Goal: Task Accomplishment & Management: Complete application form

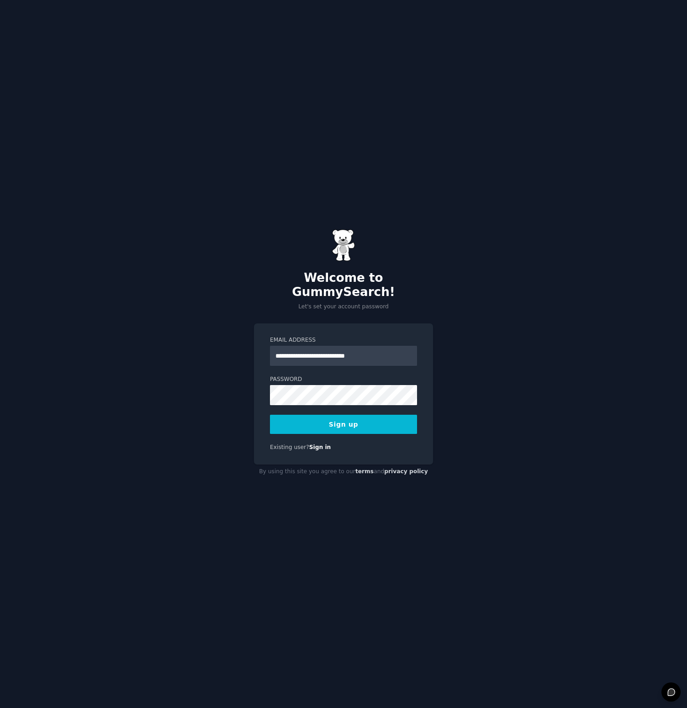
type input "**********"
click at [436, 490] on div "**********" at bounding box center [343, 354] width 687 height 708
click at [363, 417] on button "Sign up" at bounding box center [343, 424] width 147 height 19
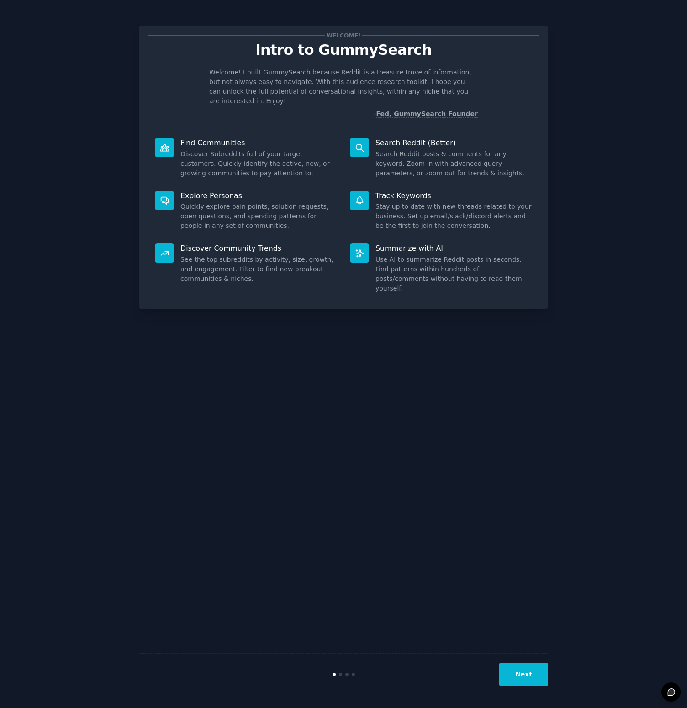
click at [521, 674] on button "Next" at bounding box center [524, 675] width 49 height 22
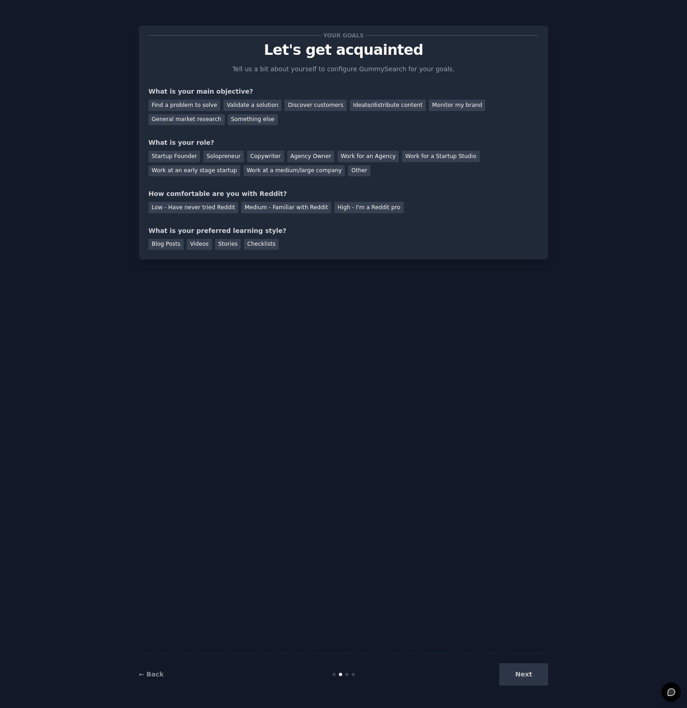
click at [521, 674] on div "Next" at bounding box center [480, 675] width 137 height 22
click at [523, 677] on div "Next" at bounding box center [480, 675] width 137 height 22
click at [401, 374] on div "Your goals Let's get acquainted Tell us a bit about yourself to configure Gummy…" at bounding box center [344, 354] width 410 height 683
click at [364, 213] on div "Your goals Let's get acquainted Tell us a bit about yourself to configure Gummy…" at bounding box center [344, 142] width 390 height 215
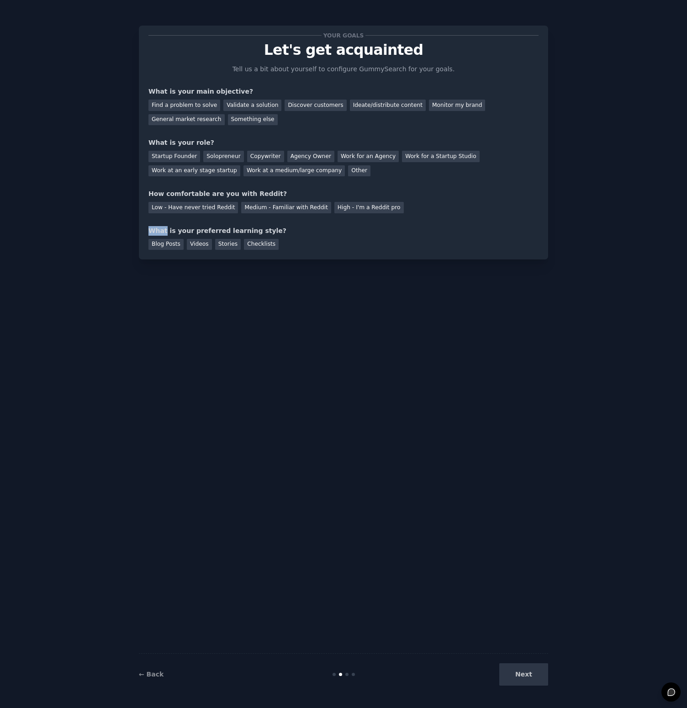
click at [364, 213] on div "Your goals Let's get acquainted Tell us a bit about yourself to configure Gummy…" at bounding box center [344, 142] width 390 height 215
click at [526, 680] on div "Next" at bounding box center [480, 675] width 137 height 22
click at [348, 676] on div at bounding box center [347, 674] width 3 height 3
click at [147, 675] on link "← Back" at bounding box center [151, 674] width 25 height 7
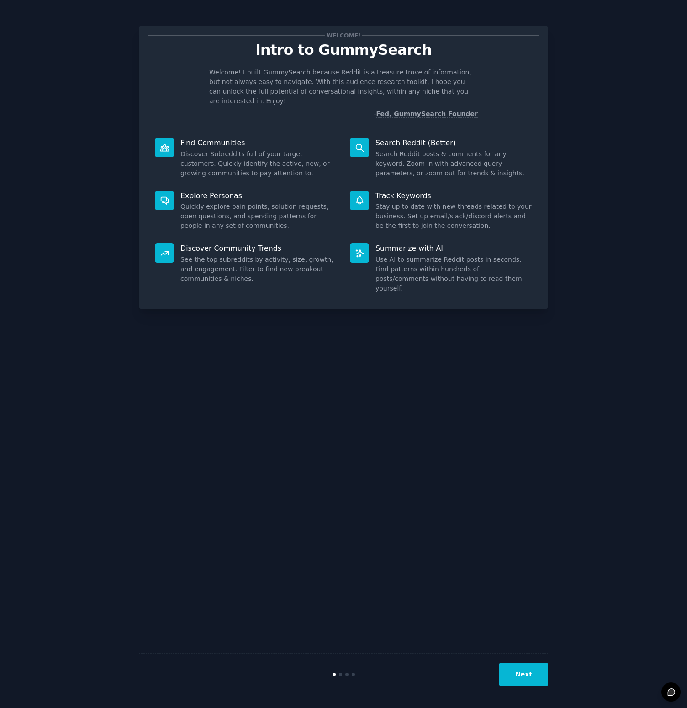
click at [518, 654] on div "Next" at bounding box center [344, 675] width 410 height 42
click at [516, 672] on button "Next" at bounding box center [524, 675] width 49 height 22
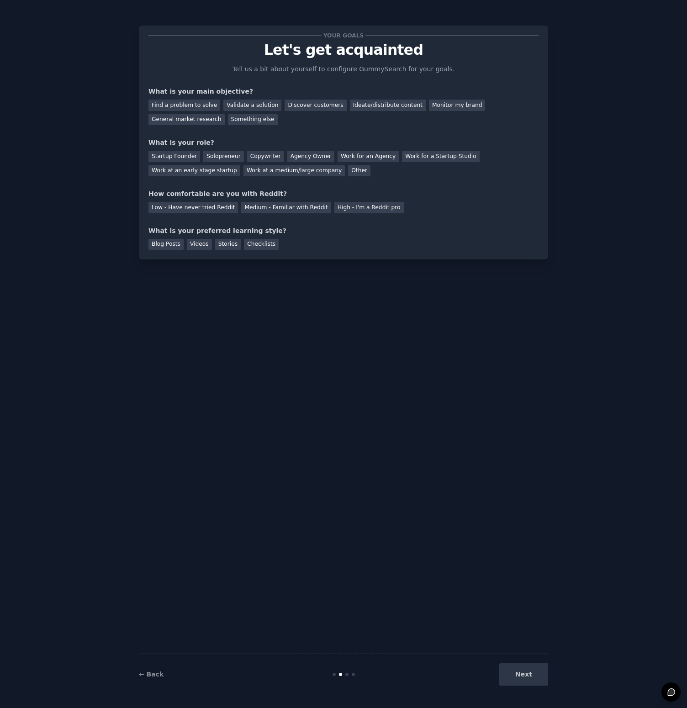
click at [413, 236] on div "Blog Posts Videos Stories Checklists" at bounding box center [344, 243] width 390 height 15
click at [243, 123] on div "Something else" at bounding box center [253, 119] width 50 height 11
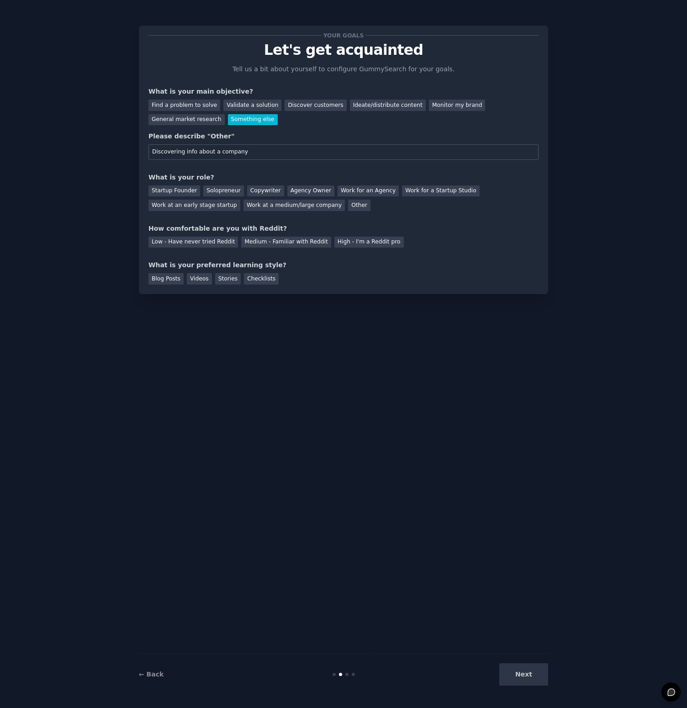
type input "Discovering info about a company"
click at [489, 254] on div "Your goals Let's get acquainted Tell us a bit about yourself to configure Gummy…" at bounding box center [344, 160] width 390 height 250
click at [435, 218] on div "Your goals Let's get acquainted Tell us a bit about yourself to configure Gummy…" at bounding box center [344, 160] width 390 height 250
click at [348, 205] on div "Other" at bounding box center [359, 205] width 22 height 11
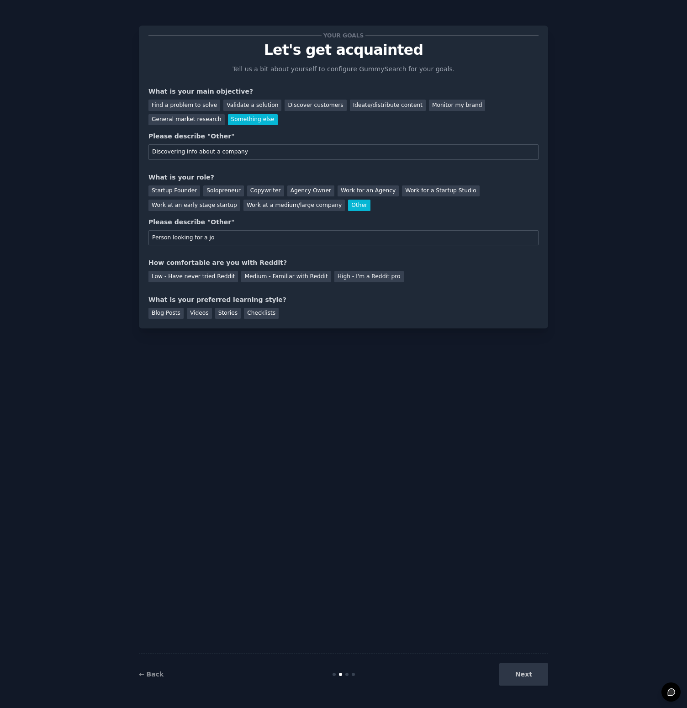
type input "Person looking for a job"
type input "Individual"
click at [335, 279] on div "High - I'm a Reddit pro" at bounding box center [369, 276] width 69 height 11
click at [200, 315] on div "Videos" at bounding box center [199, 313] width 25 height 11
click at [524, 679] on button "Next" at bounding box center [524, 675] width 49 height 22
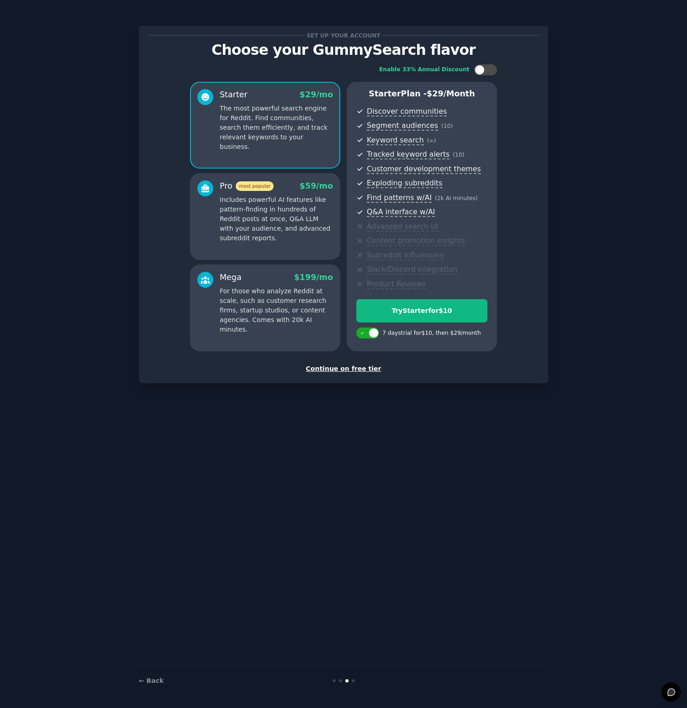
click at [365, 365] on div "Continue on free tier" at bounding box center [344, 369] width 390 height 10
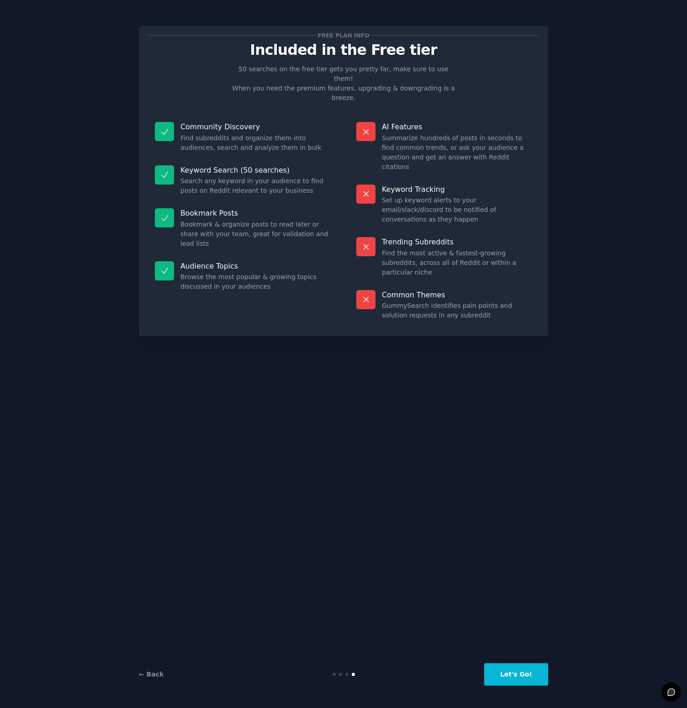
click at [521, 684] on button "Let's Go!" at bounding box center [516, 675] width 64 height 22
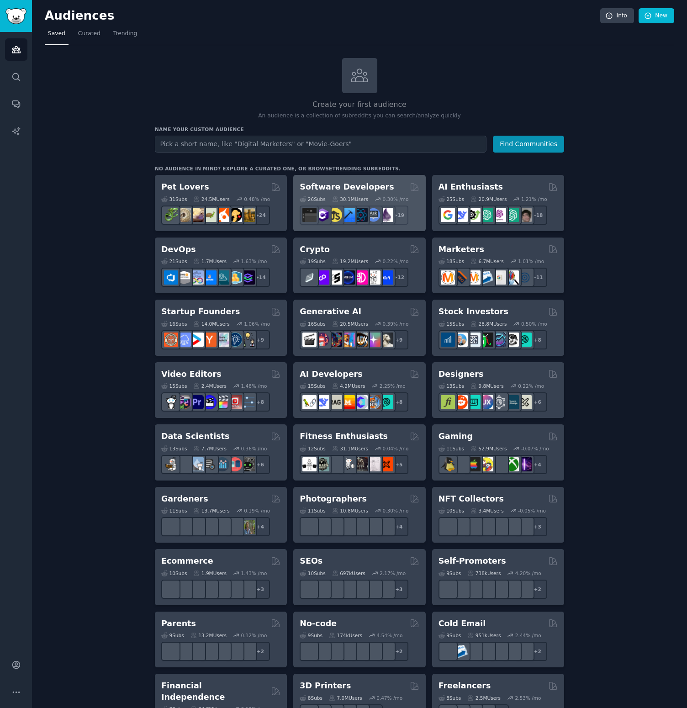
type input "u"
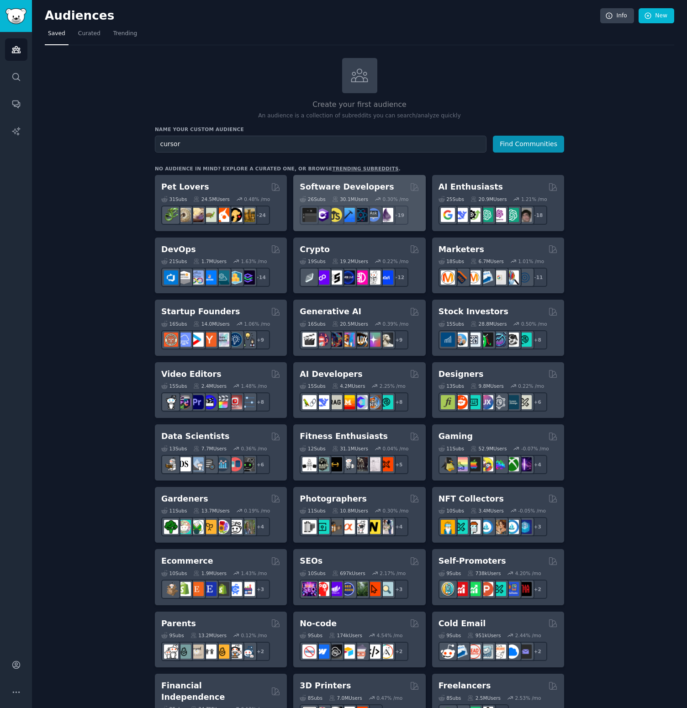
type input "cursor"
click at [529, 143] on button "Find Communities" at bounding box center [528, 144] width 71 height 17
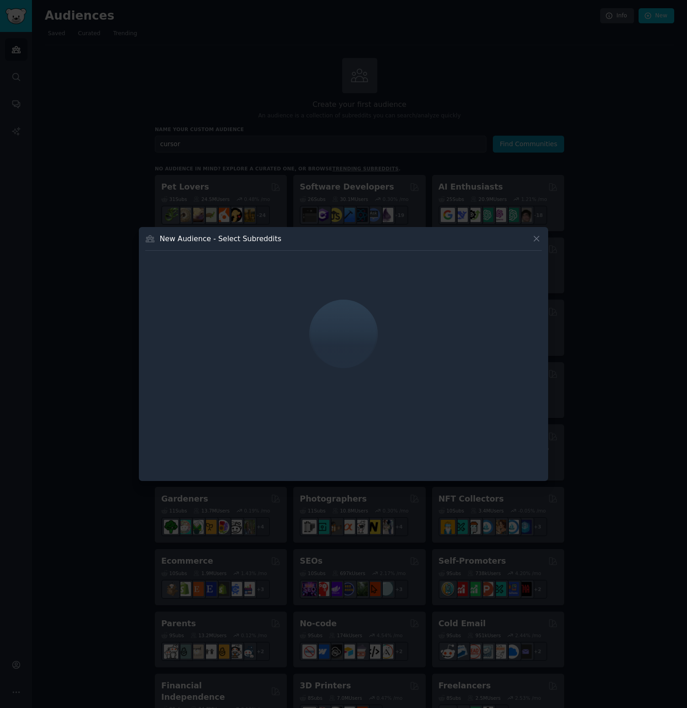
click at [540, 240] on icon at bounding box center [537, 239] width 10 height 10
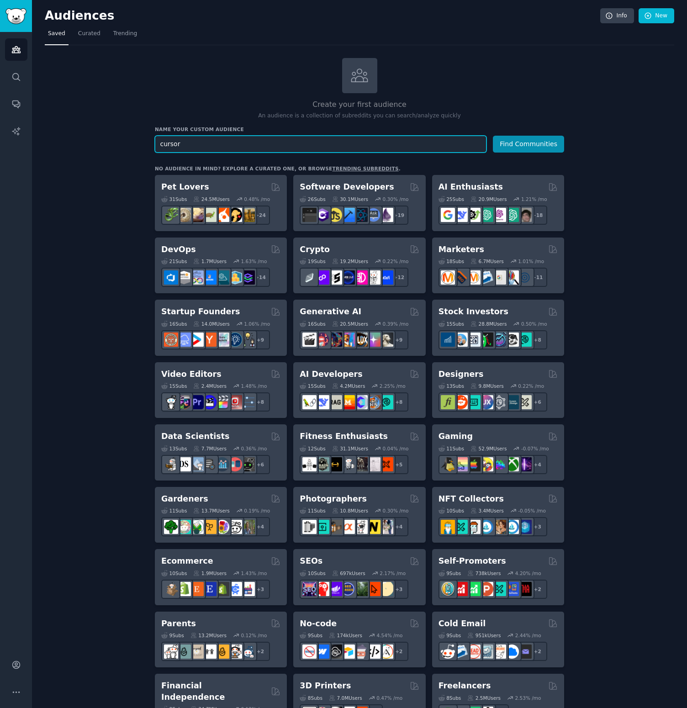
click at [287, 148] on input "cursor" at bounding box center [321, 144] width 332 height 17
click at [528, 148] on button "Find Communities" at bounding box center [528, 144] width 71 height 17
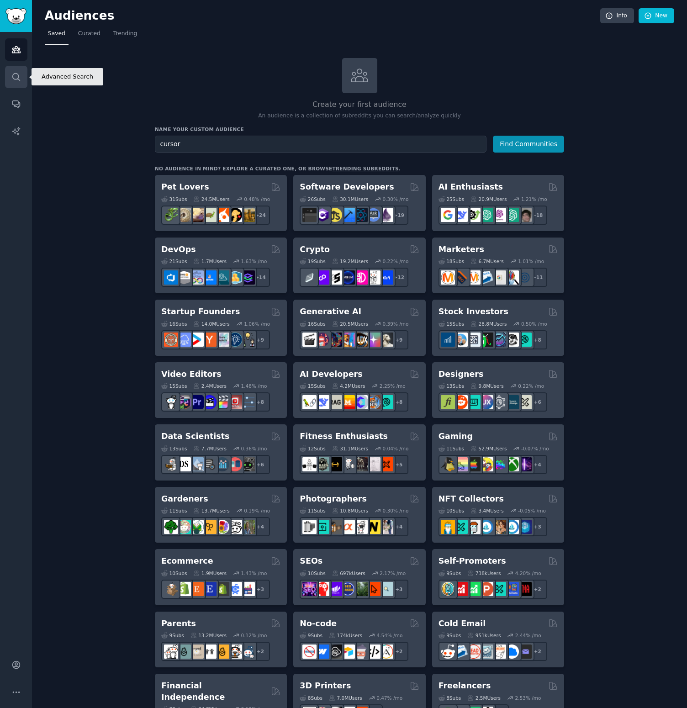
click at [8, 78] on link "Search" at bounding box center [16, 77] width 22 height 22
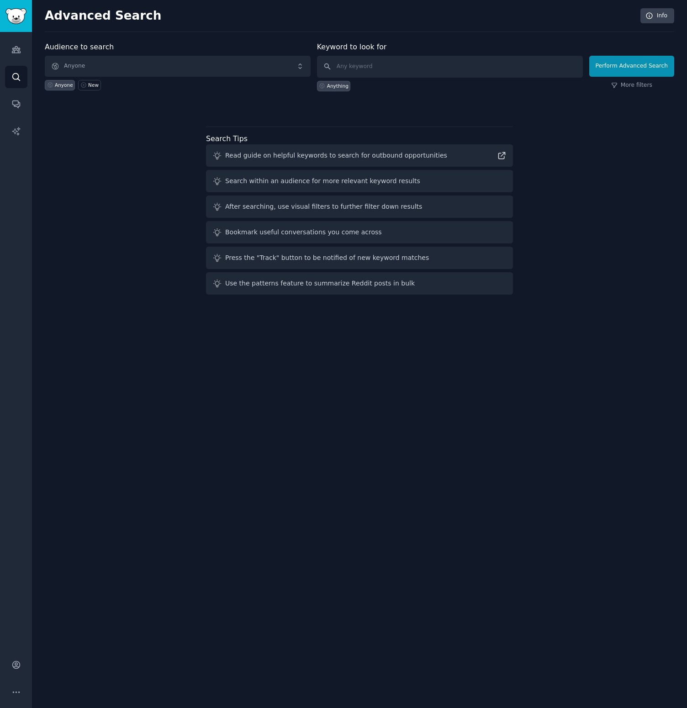
click at [246, 73] on span "Anyone" at bounding box center [178, 66] width 266 height 21
click at [367, 68] on input "text" at bounding box center [450, 67] width 266 height 22
type input "cursor"
click at [633, 66] on button "Perform Advanced Search" at bounding box center [632, 66] width 85 height 21
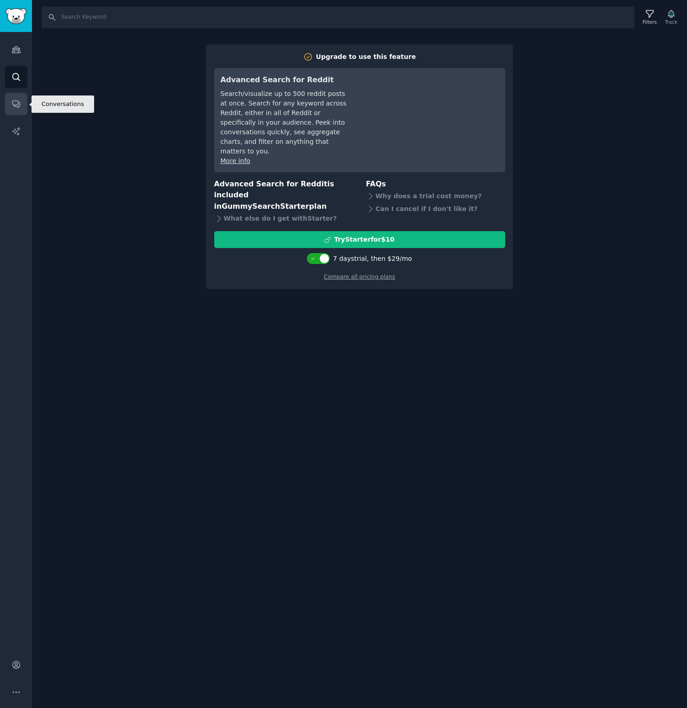
click at [11, 107] on icon "Sidebar" at bounding box center [16, 104] width 10 height 10
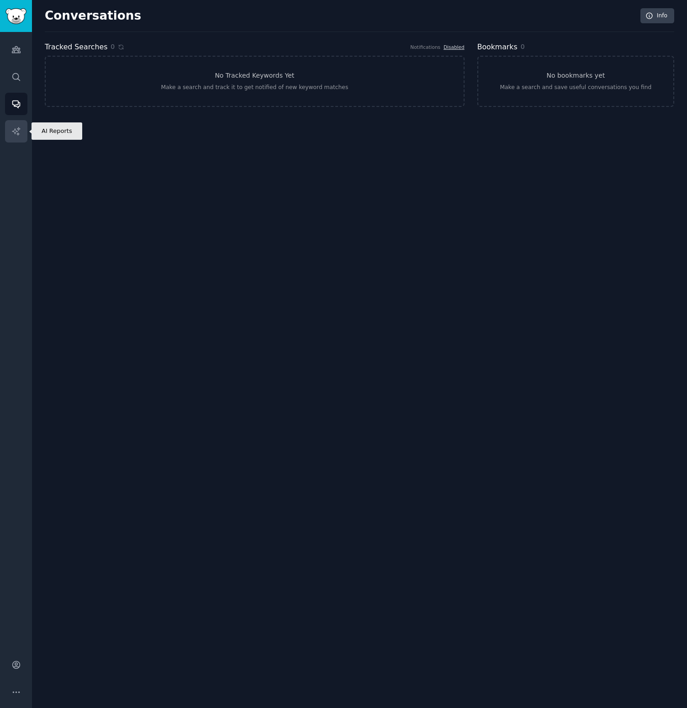
click at [15, 133] on icon "Sidebar" at bounding box center [16, 131] width 8 height 8
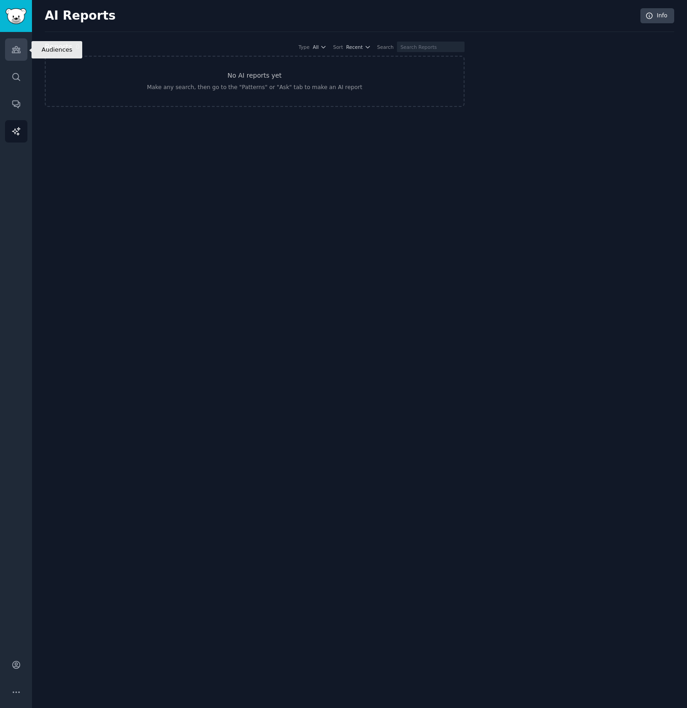
click at [19, 45] on icon "Sidebar" at bounding box center [16, 50] width 10 height 10
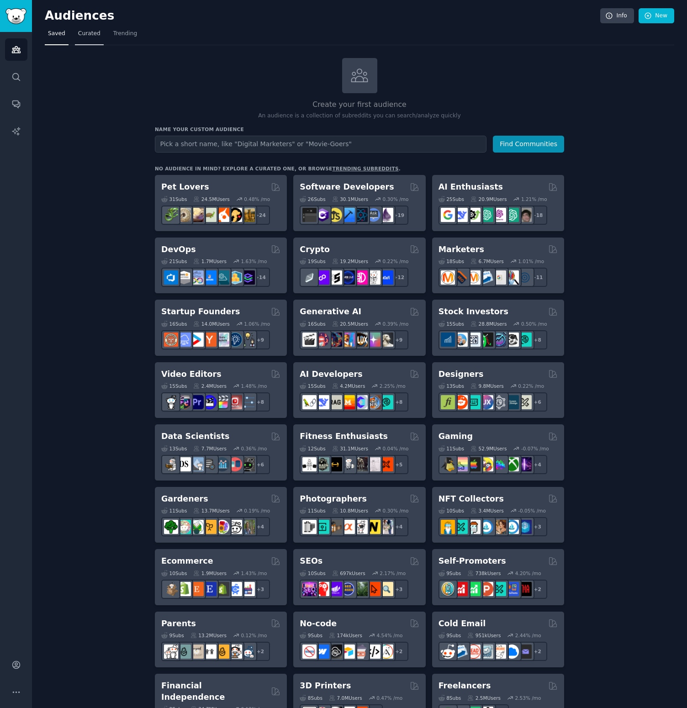
click at [95, 38] on link "Curated" at bounding box center [89, 36] width 29 height 19
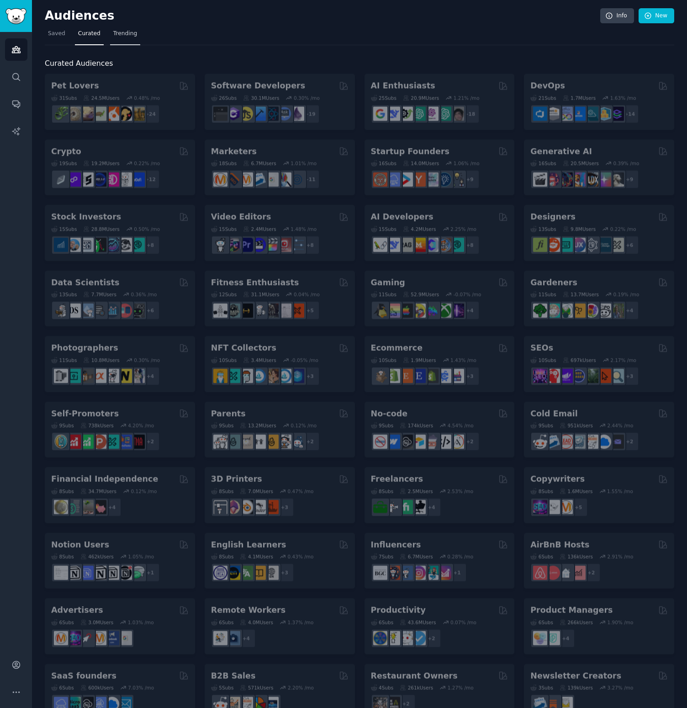
click at [118, 38] on link "Trending" at bounding box center [125, 36] width 30 height 19
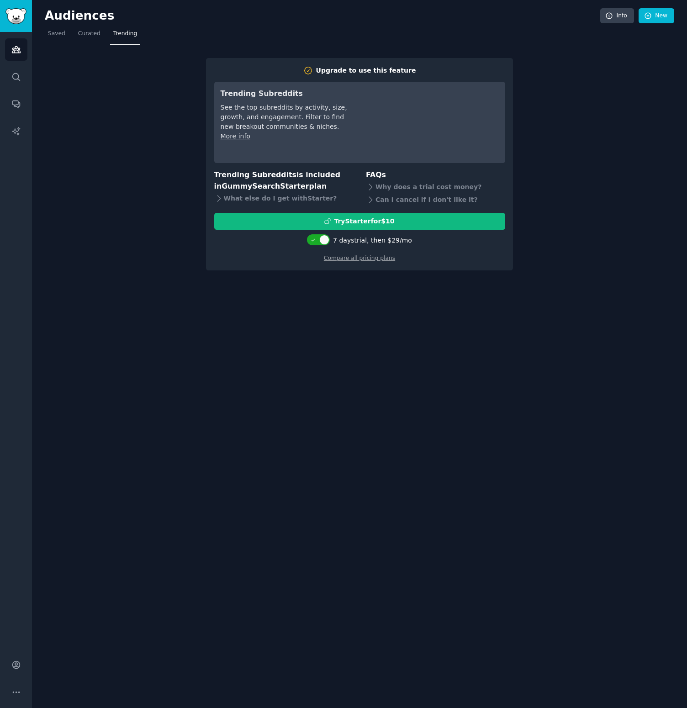
click at [11, 8] on img "Sidebar" at bounding box center [15, 16] width 21 height 16
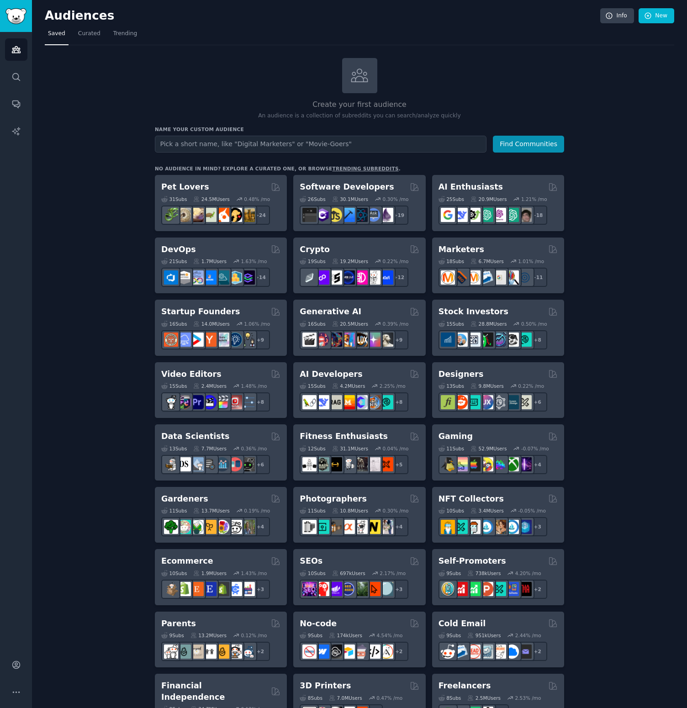
click at [362, 166] on link "trending subreddits" at bounding box center [365, 168] width 66 height 5
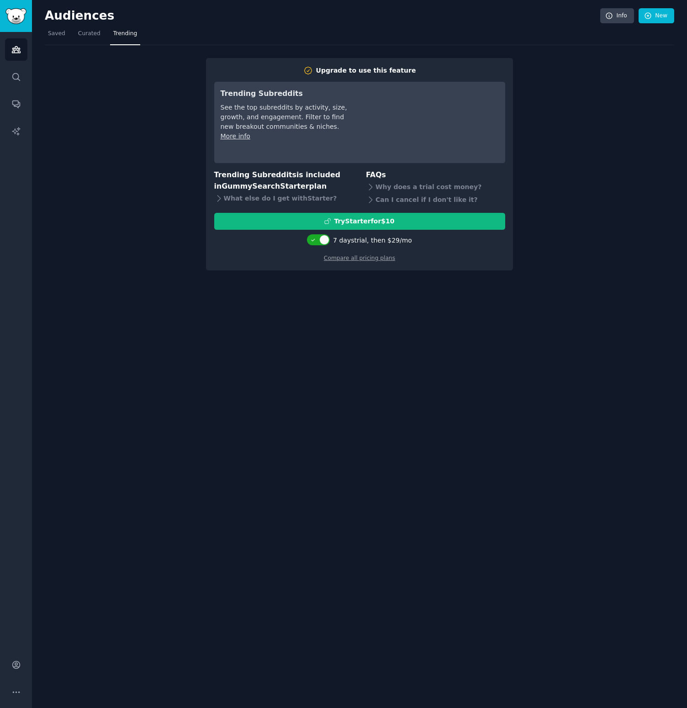
click at [104, 29] on nav "Saved Curated Trending" at bounding box center [360, 36] width 630 height 19
click at [86, 37] on span "Curated" at bounding box center [89, 34] width 22 height 8
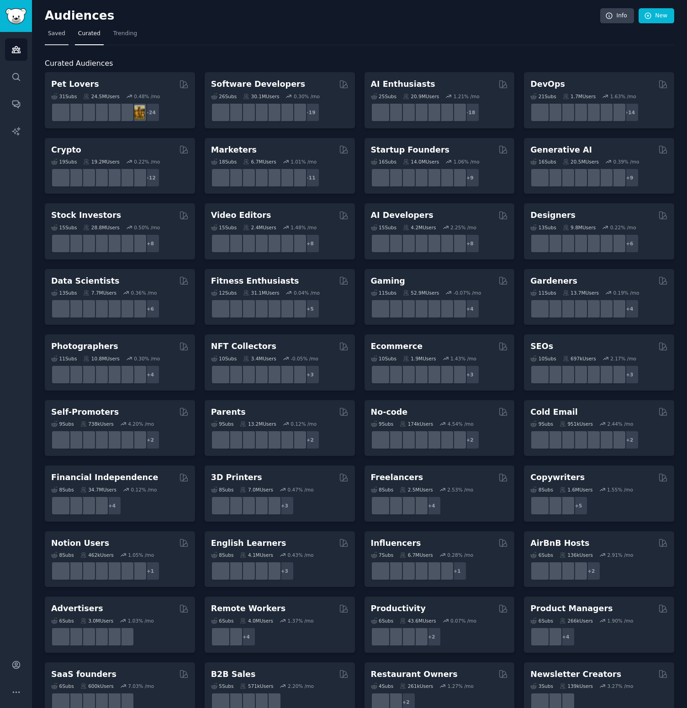
click at [55, 36] on span "Saved" at bounding box center [56, 34] width 17 height 8
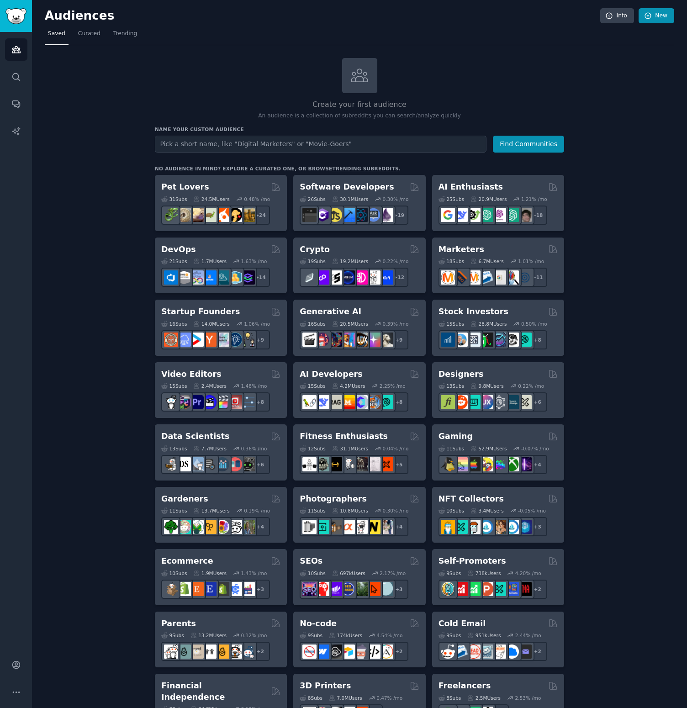
click at [654, 13] on link "New" at bounding box center [657, 16] width 36 height 16
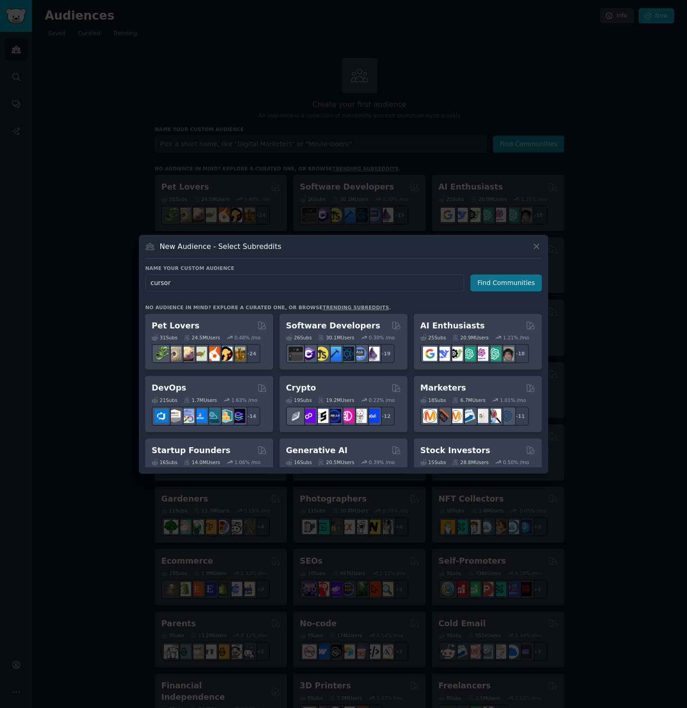
type input "cursor"
click at [500, 287] on button "Find Communities" at bounding box center [506, 283] width 71 height 17
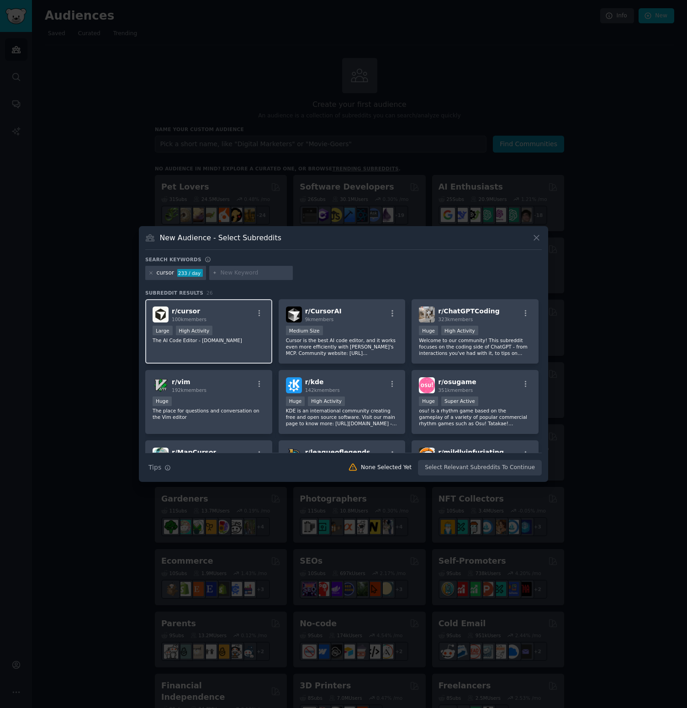
click at [196, 313] on span "r/ cursor" at bounding box center [186, 311] width 28 height 7
click at [516, 462] on button "Create Audience" at bounding box center [512, 468] width 60 height 16
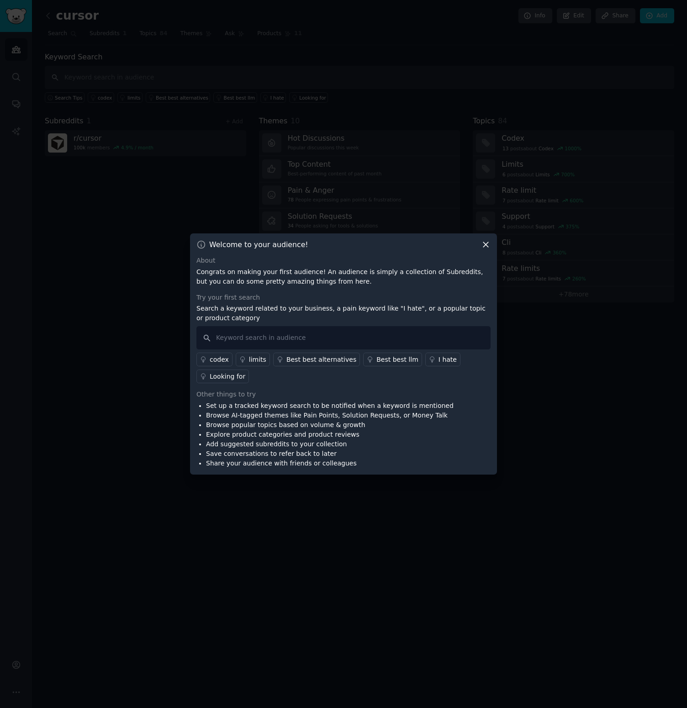
click at [485, 246] on icon at bounding box center [486, 245] width 5 height 5
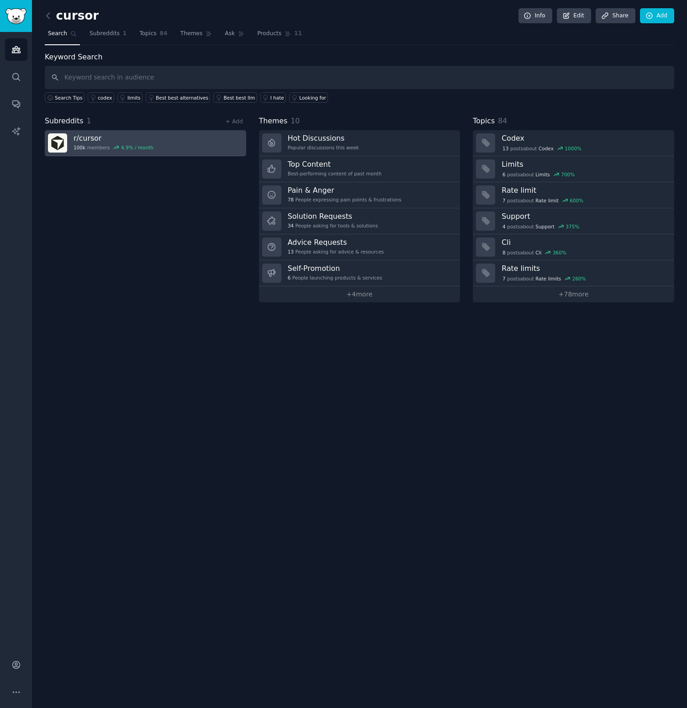
click at [91, 143] on div "r/ cursor 100k members 4.9 % / month" at bounding box center [114, 142] width 80 height 19
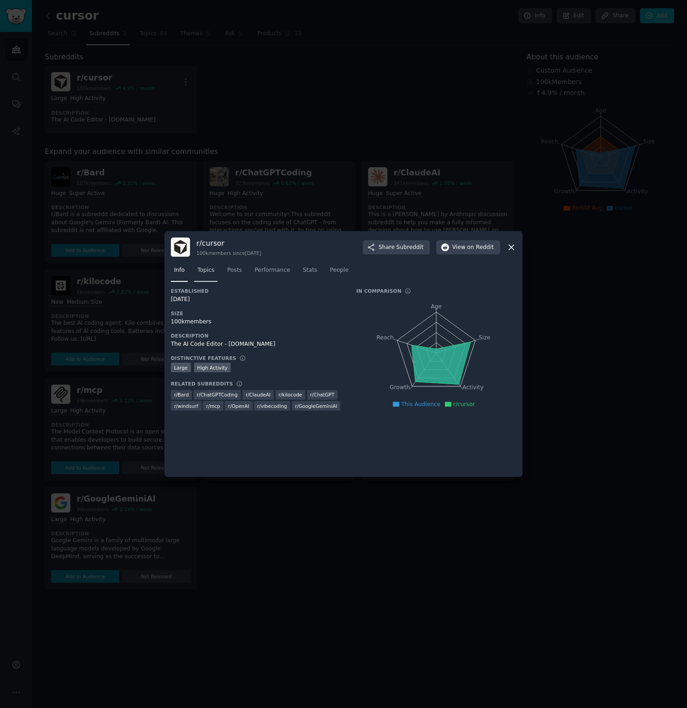
click at [204, 271] on span "Topics" at bounding box center [205, 270] width 17 height 8
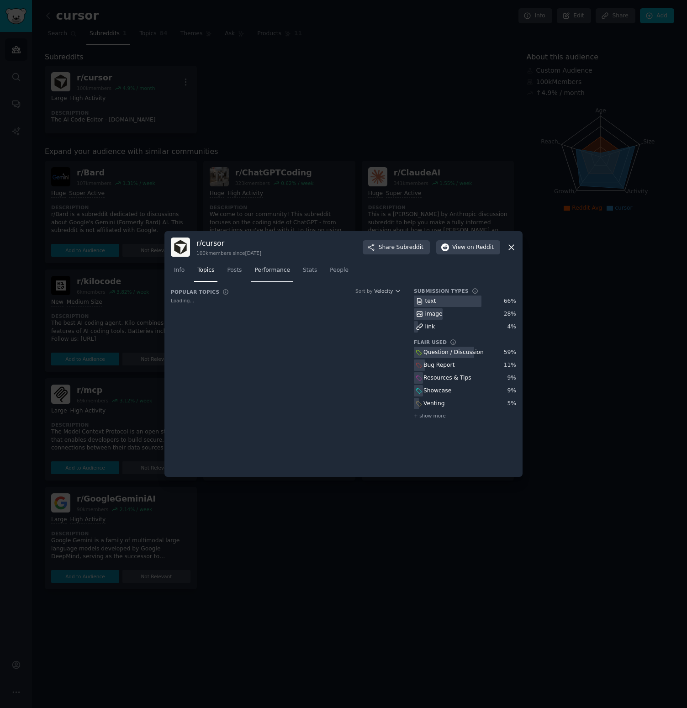
click at [272, 272] on span "Performance" at bounding box center [273, 270] width 36 height 8
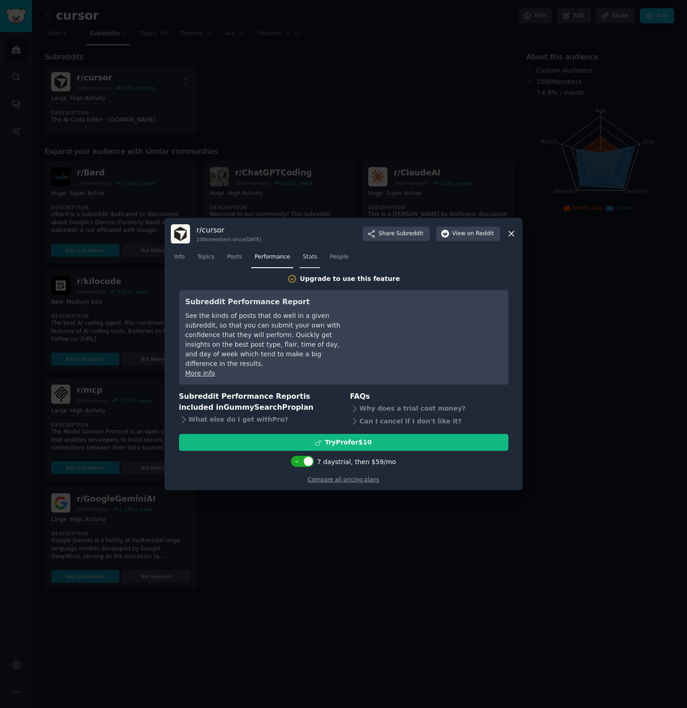
click at [314, 261] on span "Stats" at bounding box center [310, 257] width 14 height 8
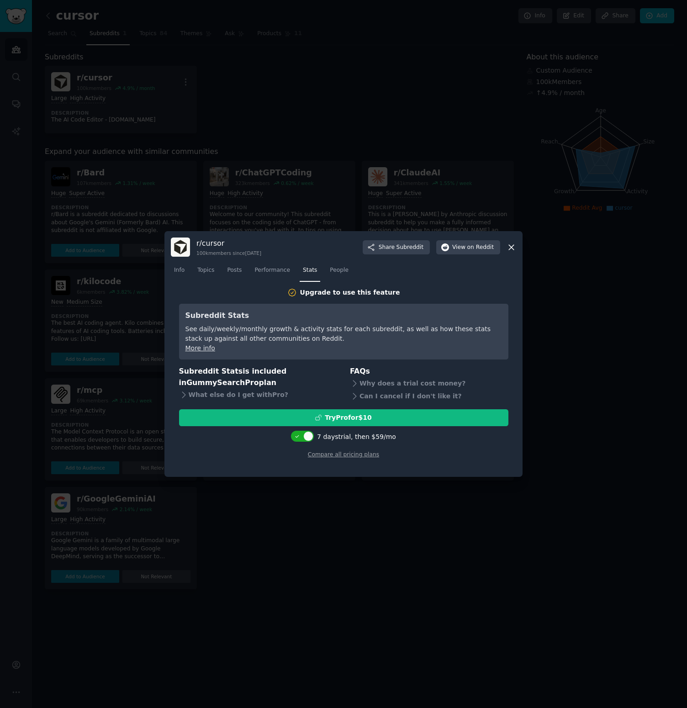
click at [388, 356] on div "Subreddit Stats See daily/weekly/monthly growth & activity stats for each subre…" at bounding box center [344, 332] width 330 height 56
click at [393, 330] on div "See daily/weekly/monthly growth & activity stats for each subreddit, as well as…" at bounding box center [344, 333] width 317 height 19
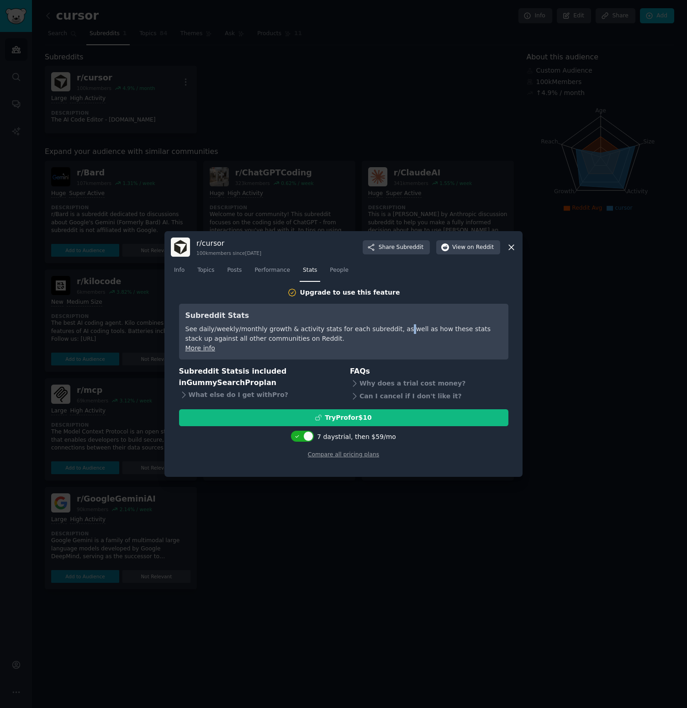
click at [393, 330] on div "See daily/weekly/monthly growth & activity stats for each subreddit, as well as…" at bounding box center [344, 333] width 317 height 19
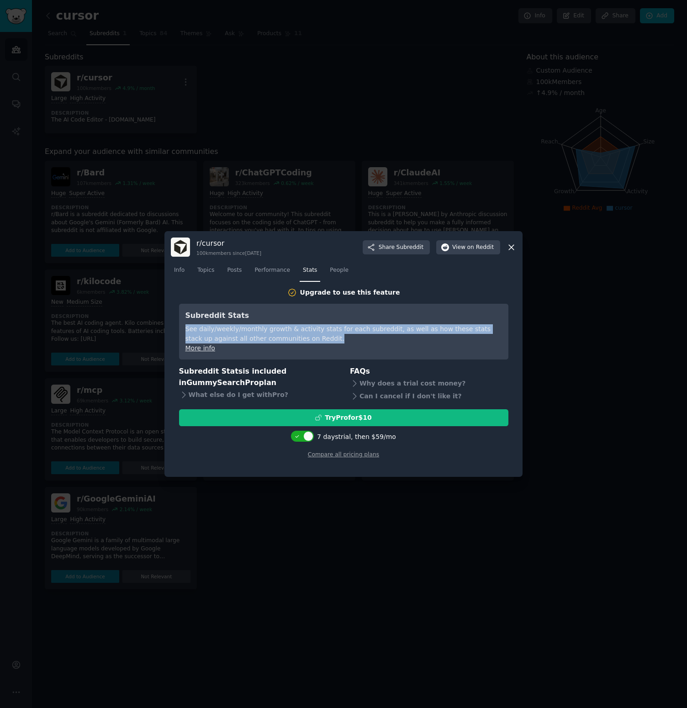
click at [398, 336] on div "See daily/weekly/monthly growth & activity stats for each subreddit, as well as…" at bounding box center [344, 333] width 317 height 19
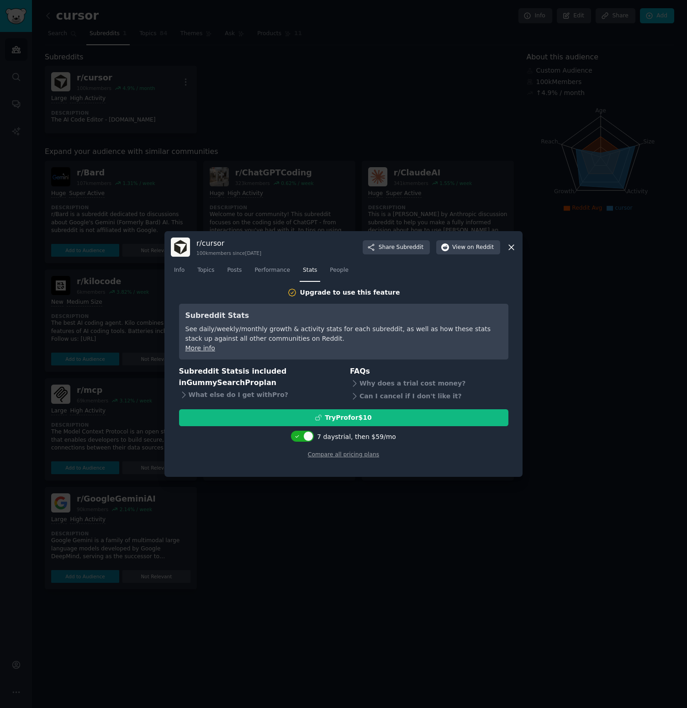
click at [390, 337] on div "See daily/weekly/monthly growth & activity stats for each subreddit, as well as…" at bounding box center [344, 333] width 317 height 19
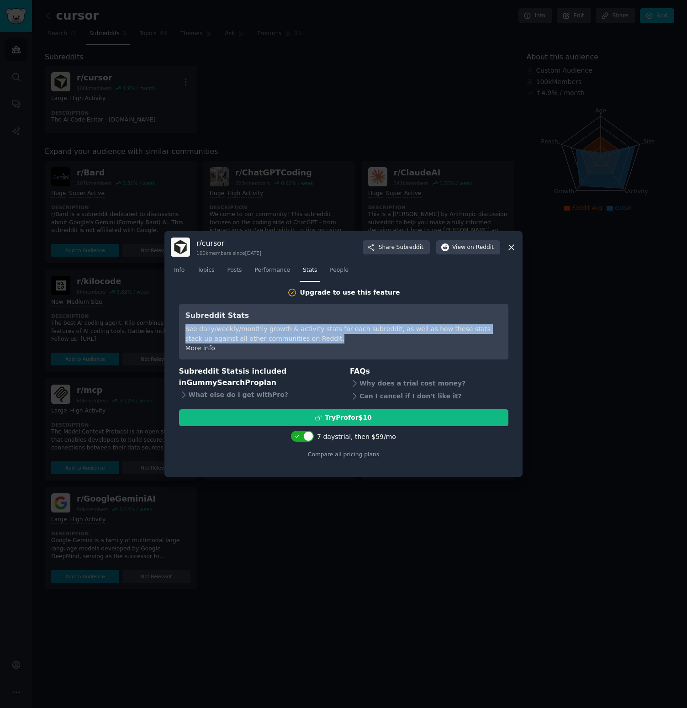
click at [394, 356] on div "Subreddit Stats See daily/weekly/monthly growth & activity stats for each subre…" at bounding box center [344, 332] width 330 height 56
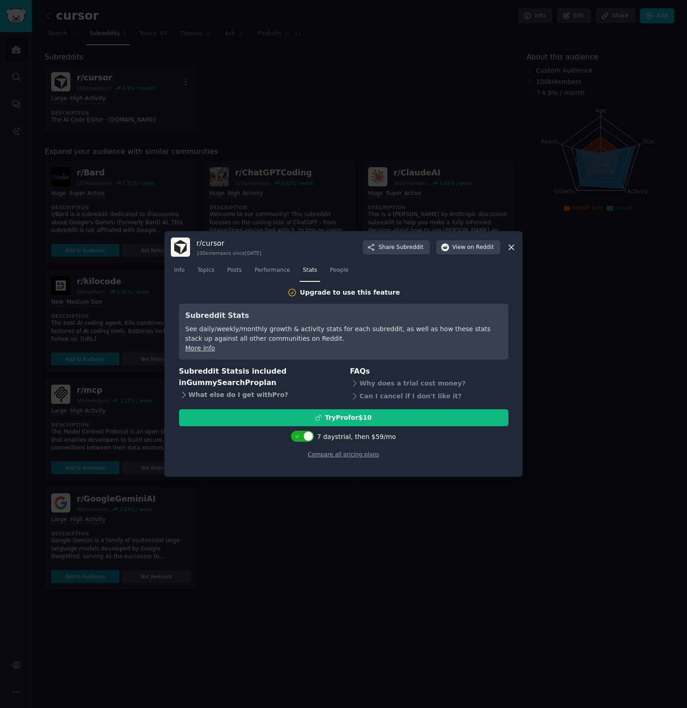
click at [250, 393] on div "What else do I get with Pro ?" at bounding box center [258, 394] width 159 height 13
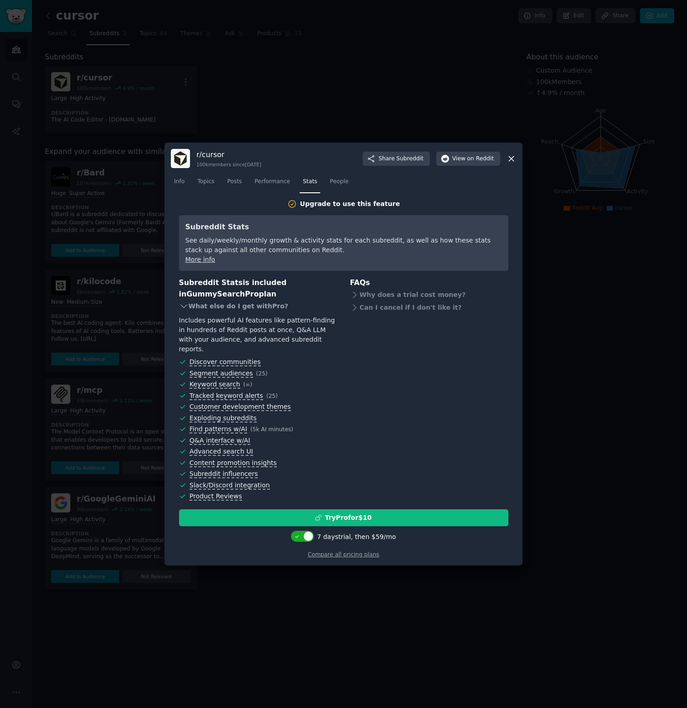
click at [216, 313] on div "What else do I get with Pro ?" at bounding box center [258, 306] width 159 height 13
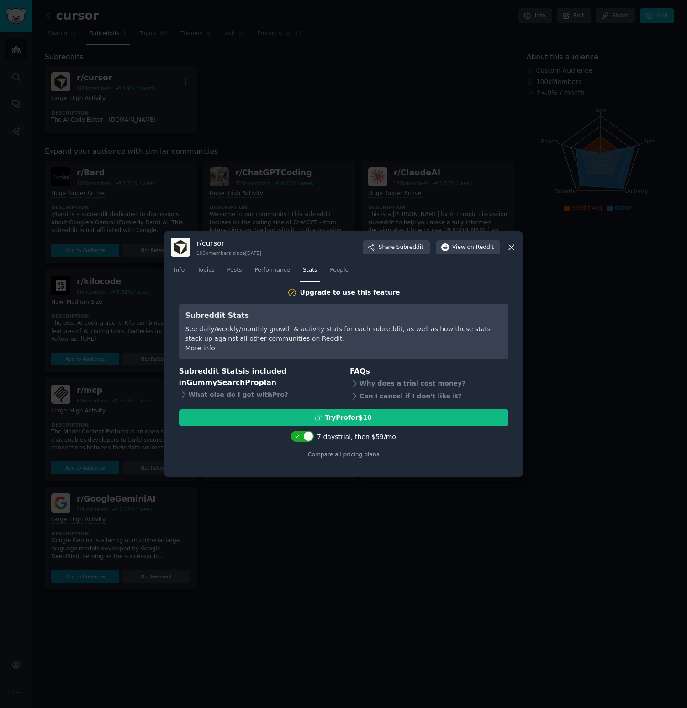
click at [514, 250] on icon at bounding box center [512, 248] width 10 height 10
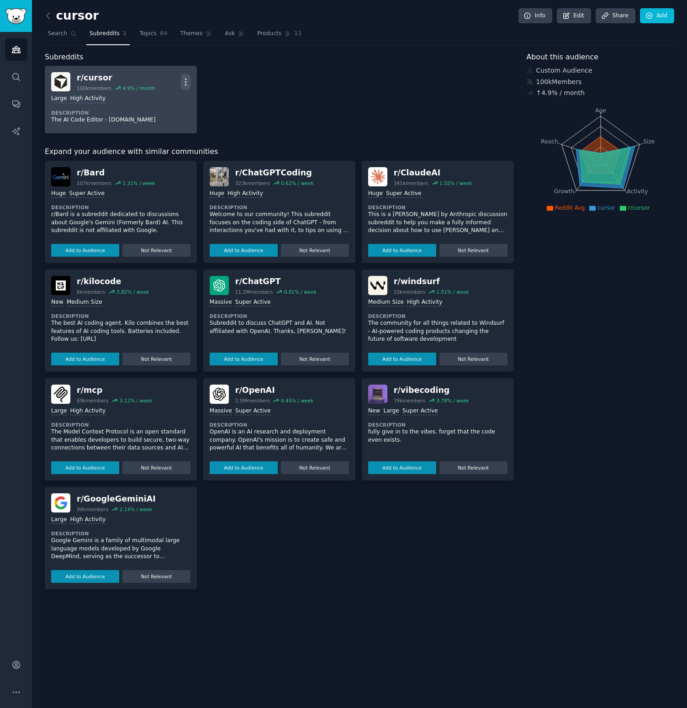
click at [186, 83] on icon "button" at bounding box center [186, 82] width 10 height 10
click at [156, 89] on link "View" at bounding box center [149, 84] width 54 height 19
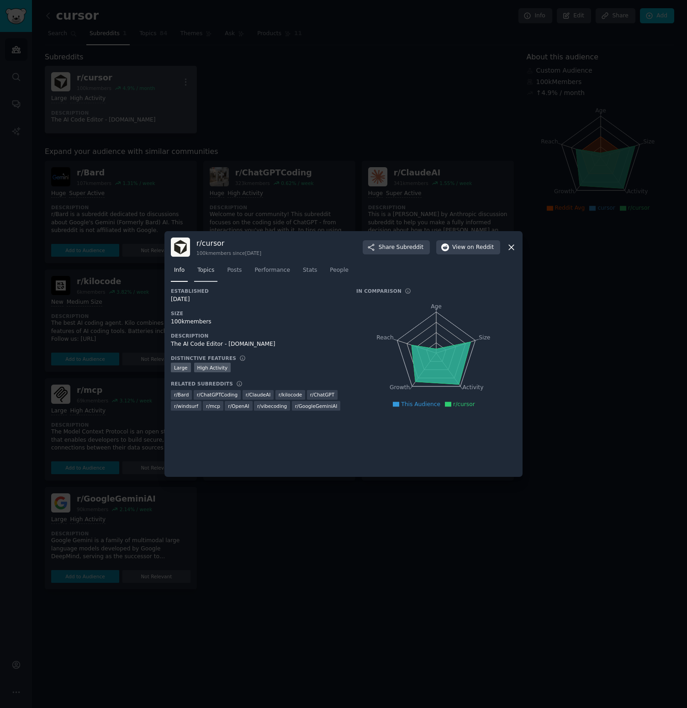
click at [215, 277] on link "Topics" at bounding box center [205, 272] width 23 height 19
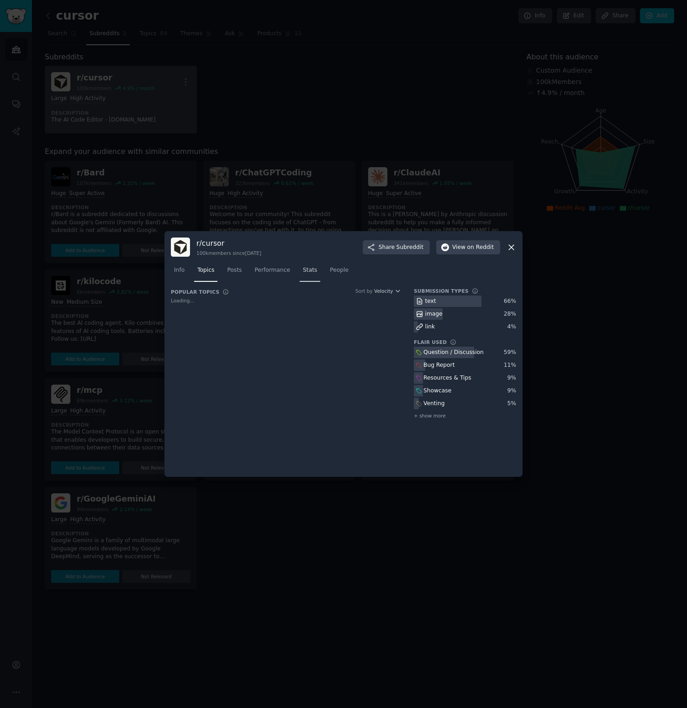
click at [318, 274] on link "Stats" at bounding box center [310, 272] width 21 height 19
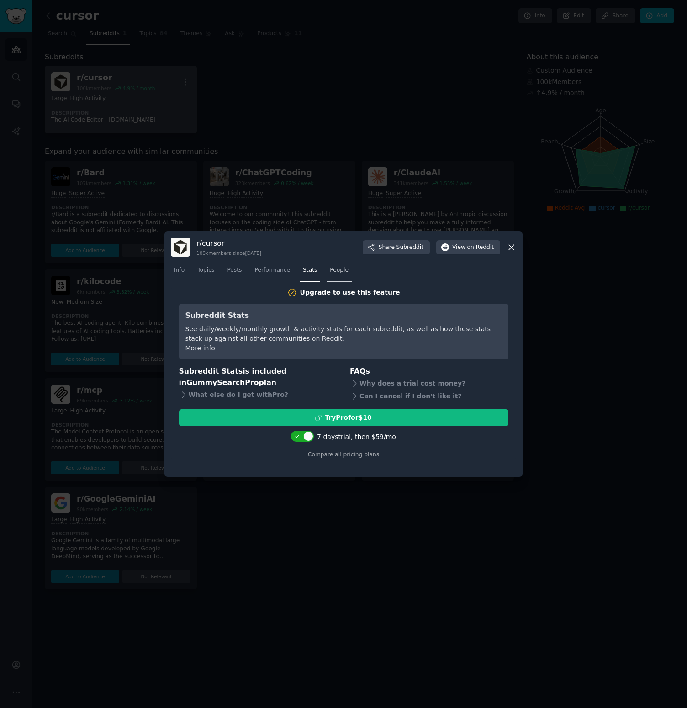
click at [330, 274] on span "People" at bounding box center [339, 270] width 19 height 8
click at [282, 272] on span "Performance" at bounding box center [273, 270] width 36 height 8
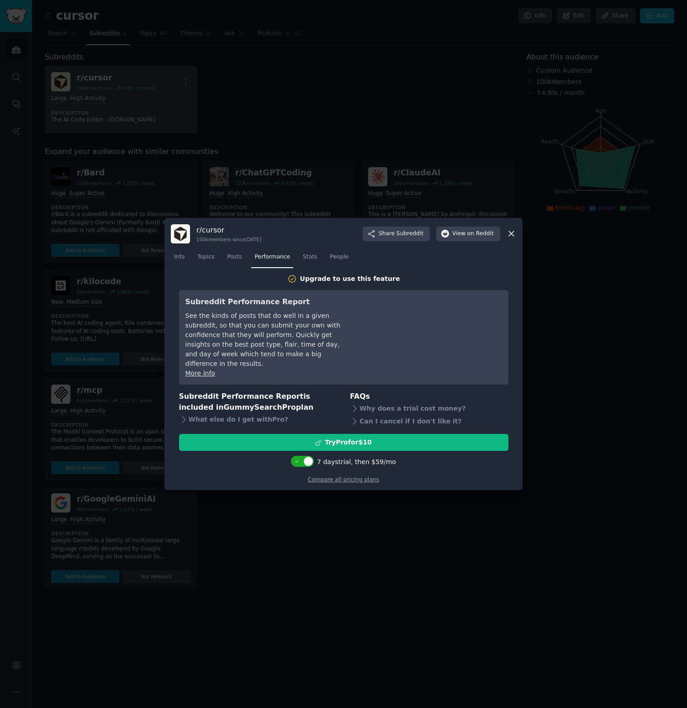
click at [247, 266] on nav "Info Topics Posts Performance Stats People" at bounding box center [344, 259] width 346 height 19
click at [239, 261] on span "Posts" at bounding box center [234, 257] width 15 height 8
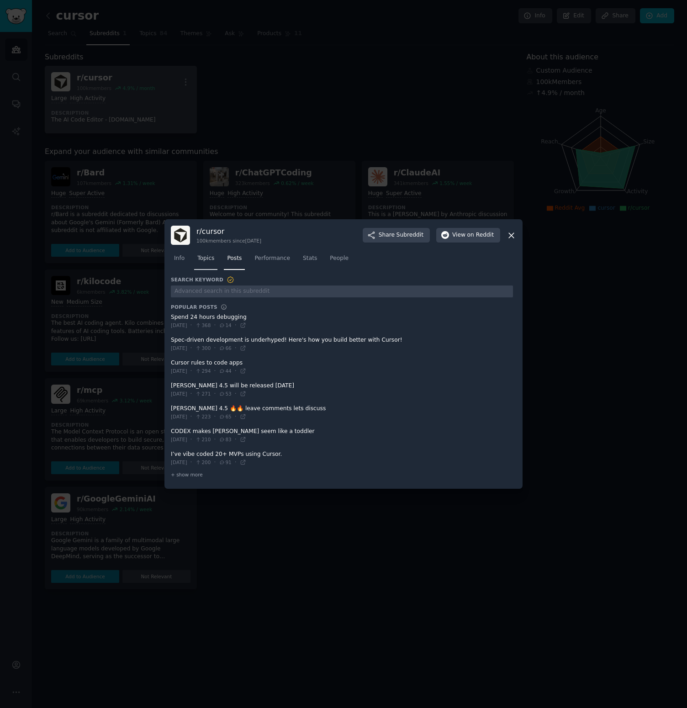
click at [203, 266] on link "Topics" at bounding box center [205, 260] width 23 height 19
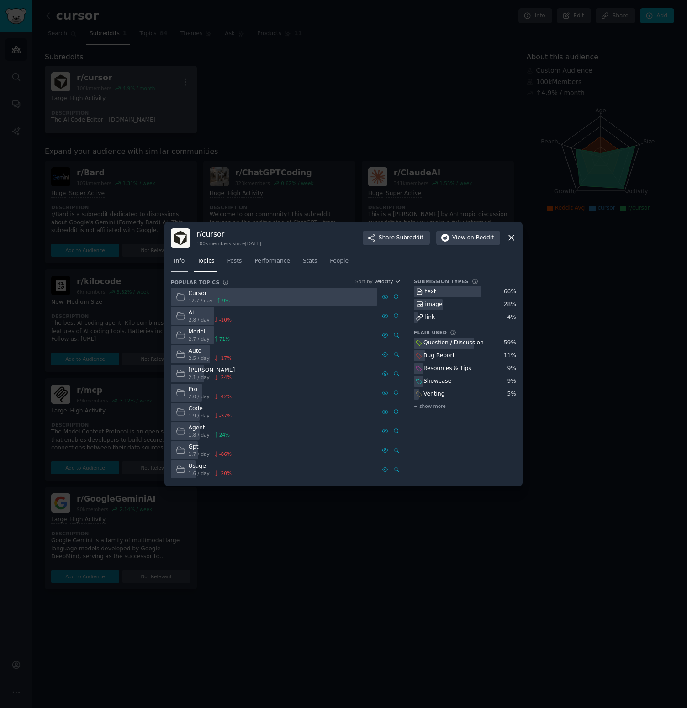
click at [187, 264] on link "Info" at bounding box center [179, 263] width 17 height 19
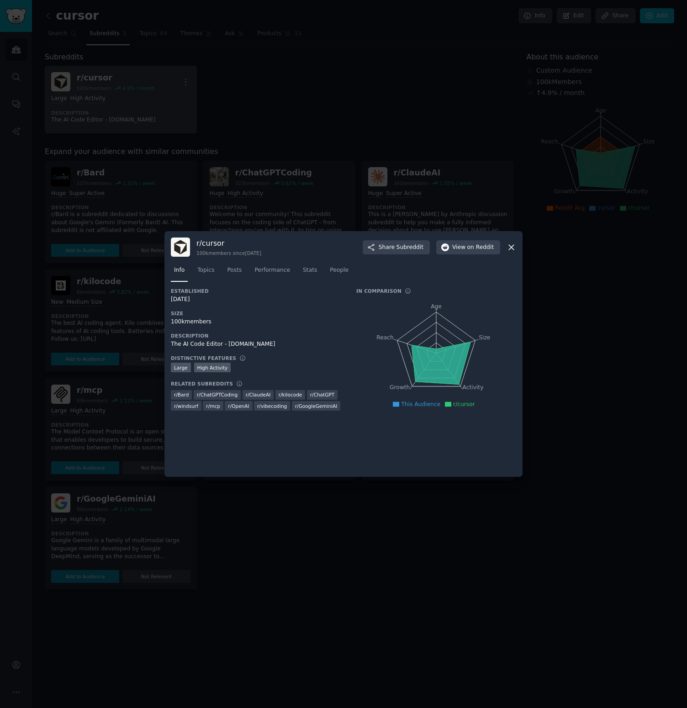
click at [559, 291] on div at bounding box center [343, 354] width 687 height 708
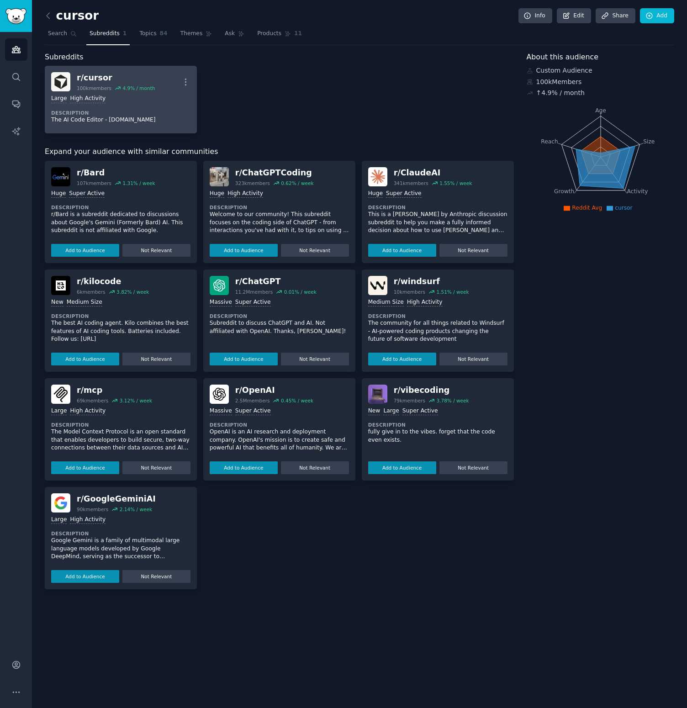
click at [550, 89] on div "↑ 4.9 % / month" at bounding box center [561, 93] width 48 height 10
